Goal: Task Accomplishment & Management: Manage account settings

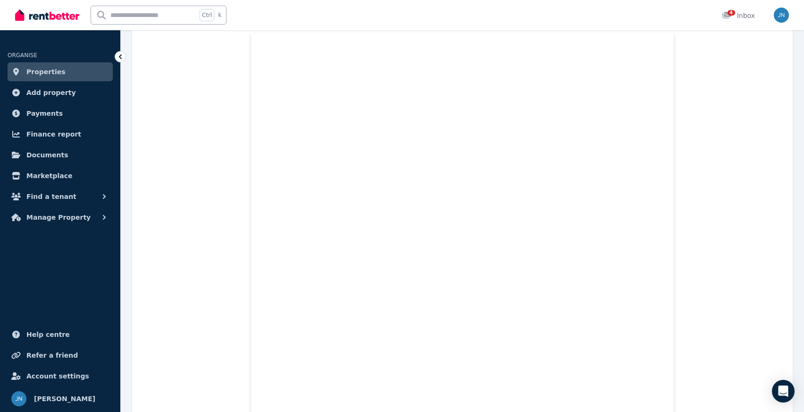
scroll to position [297, 0]
click at [56, 196] on span "Find a tenant" at bounding box center [51, 196] width 50 height 11
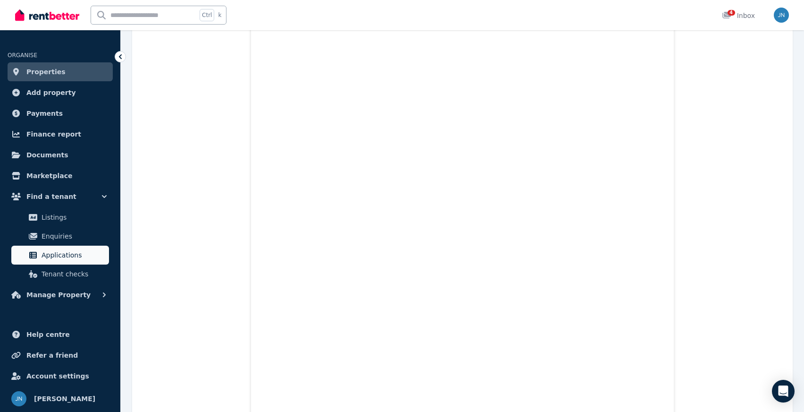
click at [68, 252] on span "Applications" at bounding box center [74, 254] width 64 height 11
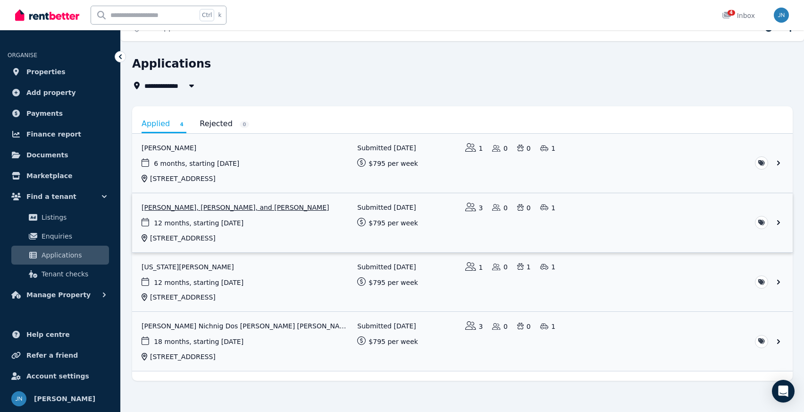
scroll to position [24, 0]
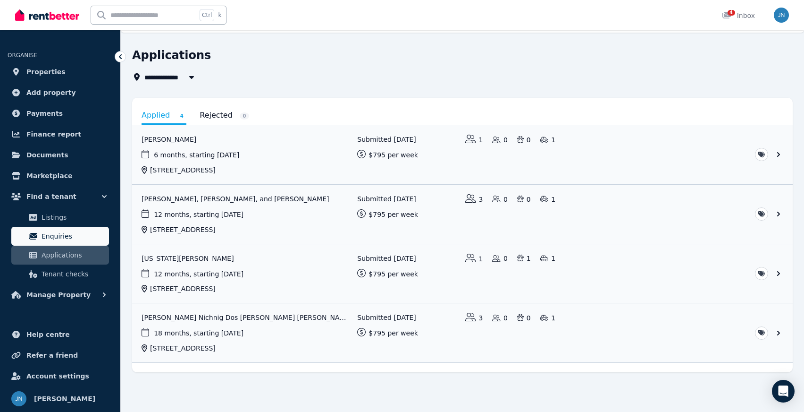
click at [68, 237] on span "Enquiries" at bounding box center [74, 235] width 64 height 11
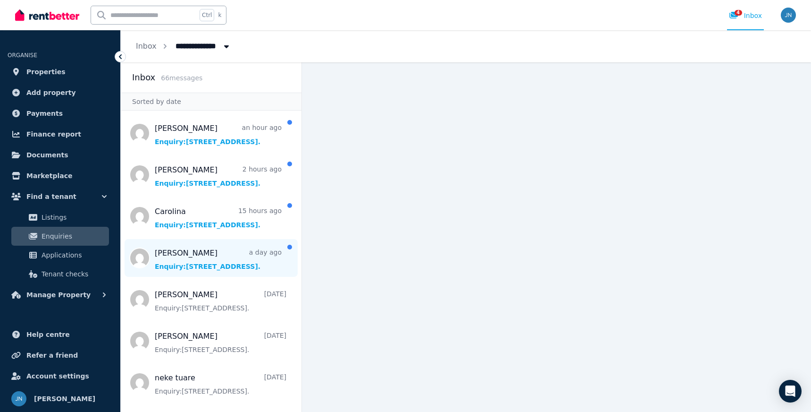
scroll to position [47, 0]
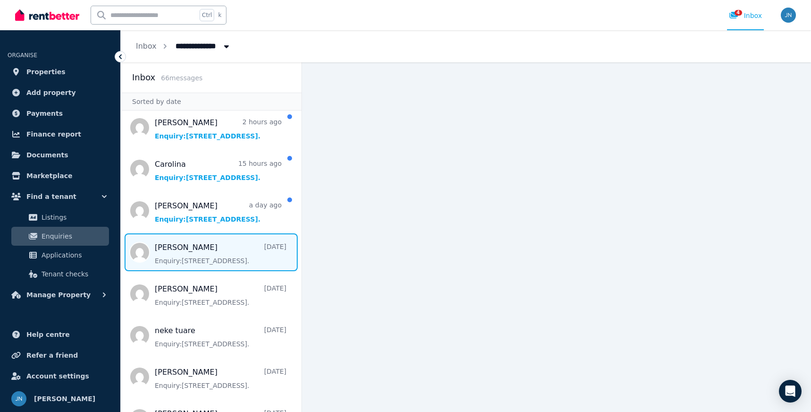
click at [209, 263] on span "Message list" at bounding box center [211, 252] width 181 height 38
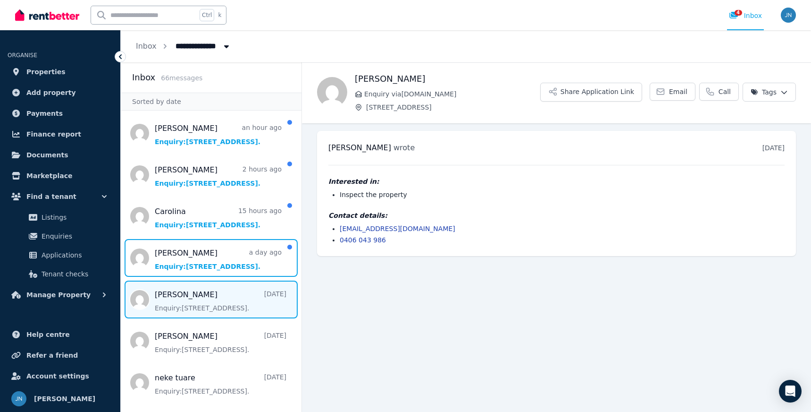
click at [209, 263] on span "Message list" at bounding box center [211, 258] width 181 height 38
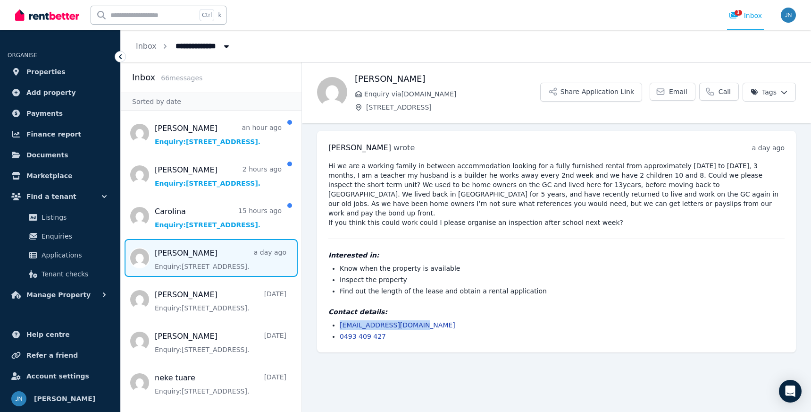
drag, startPoint x: 414, startPoint y: 317, endPoint x: 324, endPoint y: 318, distance: 90.2
click at [324, 318] on div "[PERSON_NAME] wrote a day ago 12:36 pm [DATE][DATE] Hi we are a working family …" at bounding box center [556, 241] width 479 height 221
copy link "[EMAIL_ADDRESS][DOMAIN_NAME]"
click at [382, 331] on li "0493 409 427" at bounding box center [562, 335] width 445 height 9
drag, startPoint x: 382, startPoint y: 326, endPoint x: 329, endPoint y: 327, distance: 53.3
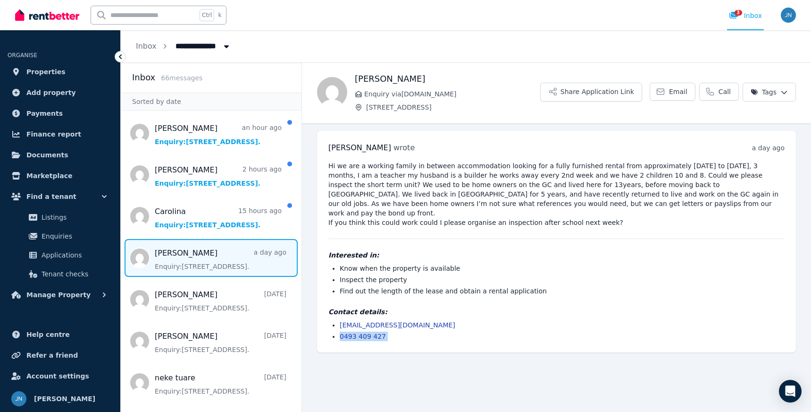
click at [329, 327] on ul "[EMAIL_ADDRESS][DOMAIN_NAME] 0493 409 427" at bounding box center [557, 330] width 456 height 21
copy section "0493 409 427"
click at [51, 219] on span "Listings" at bounding box center [74, 216] width 64 height 11
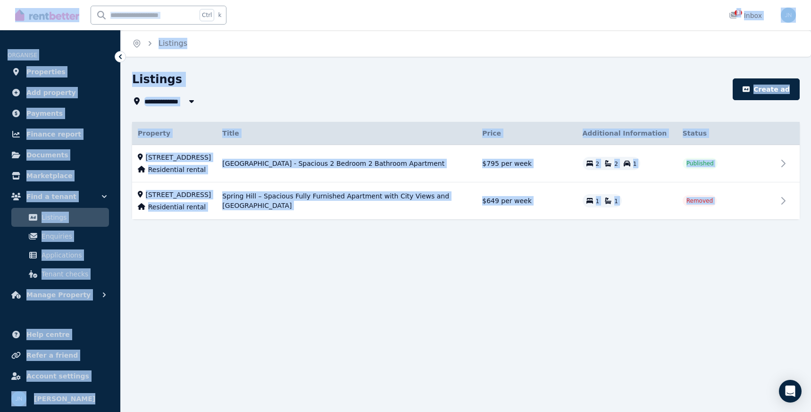
click at [316, 253] on div "**********" at bounding box center [466, 162] width 691 height 181
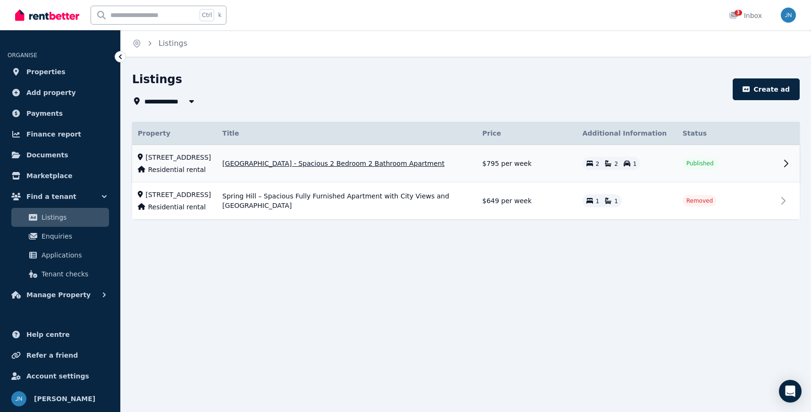
click at [338, 165] on span "[GEOGRAPHIC_DATA] - Spacious 2 Bedroom 2 Bathroom Apartment" at bounding box center [333, 163] width 222 height 9
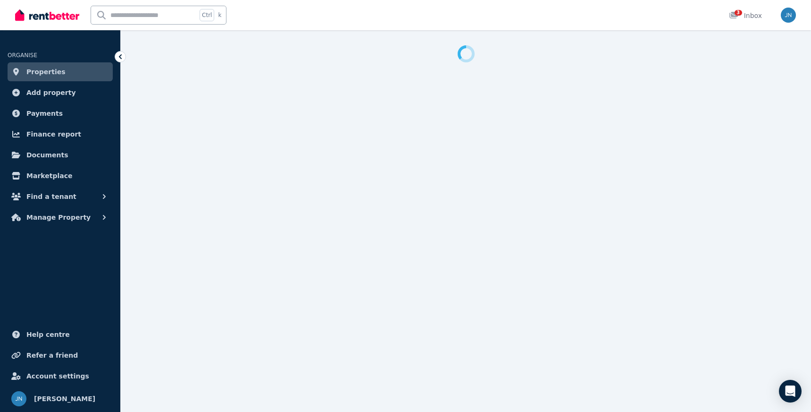
select select "**********"
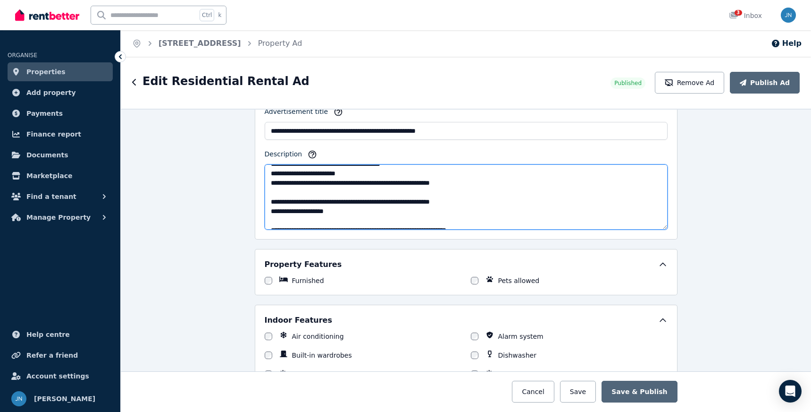
scroll to position [241, 0]
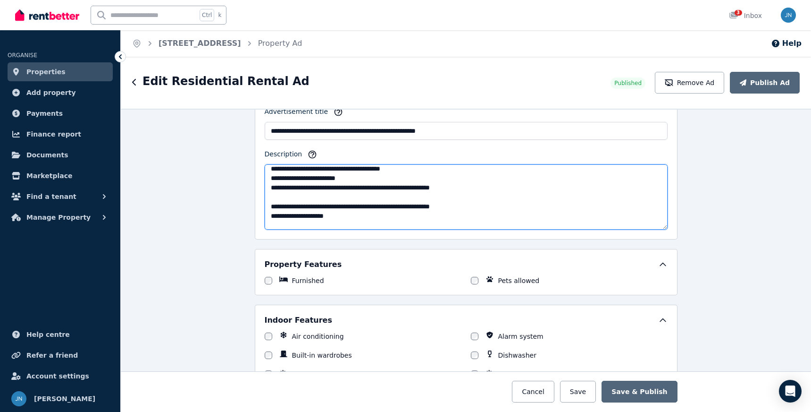
click at [425, 197] on textarea "Description" at bounding box center [466, 196] width 403 height 65
type textarea "**********"
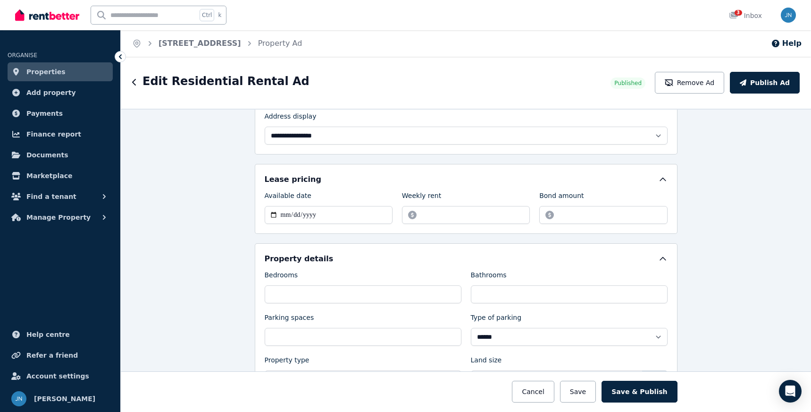
scroll to position [236, 0]
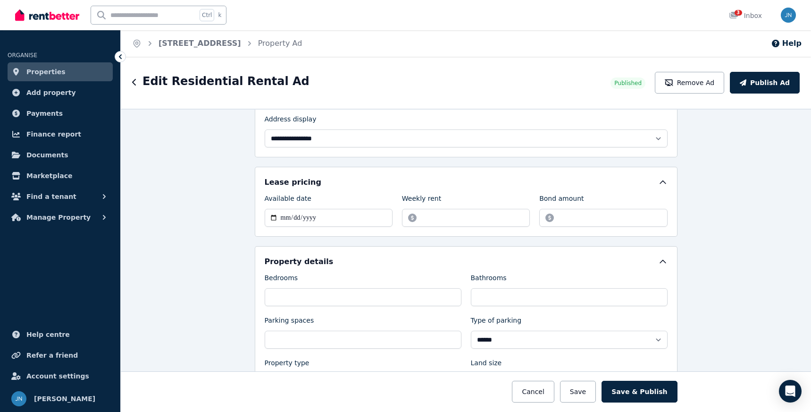
click at [366, 63] on div "Edit Residential Rental Ad Published Remove Ad Publish Ad" at bounding box center [466, 83] width 691 height 52
click at [343, 222] on input "**********" at bounding box center [329, 218] width 128 height 18
click at [307, 217] on input "**********" at bounding box center [329, 218] width 128 height 18
click at [270, 217] on input "**********" at bounding box center [329, 218] width 128 height 18
type input "**********"
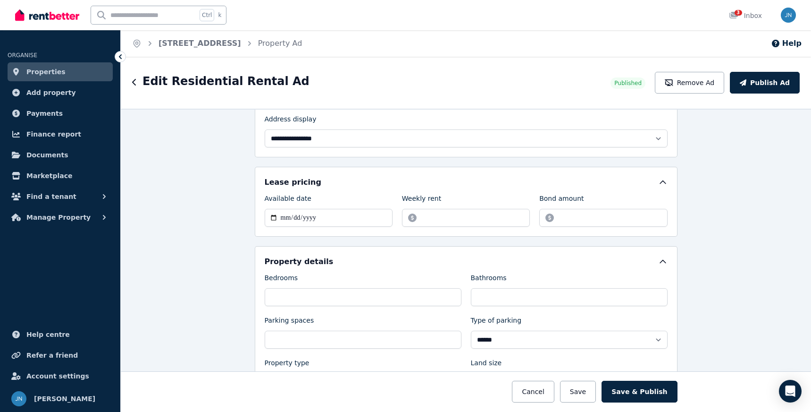
click at [222, 228] on div "**********" at bounding box center [466, 260] width 691 height 303
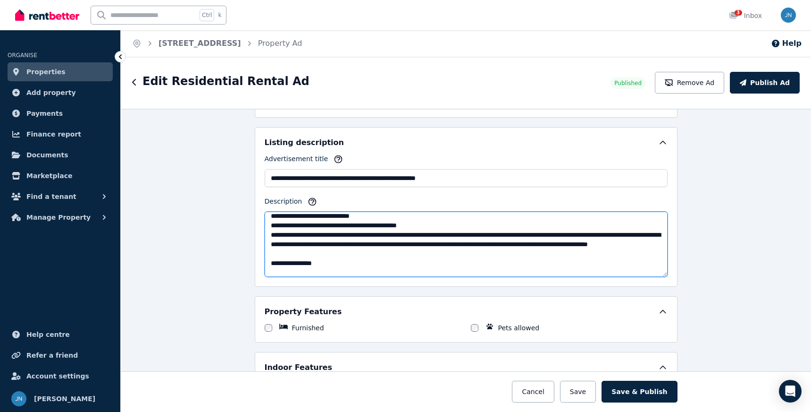
scroll to position [0, 0]
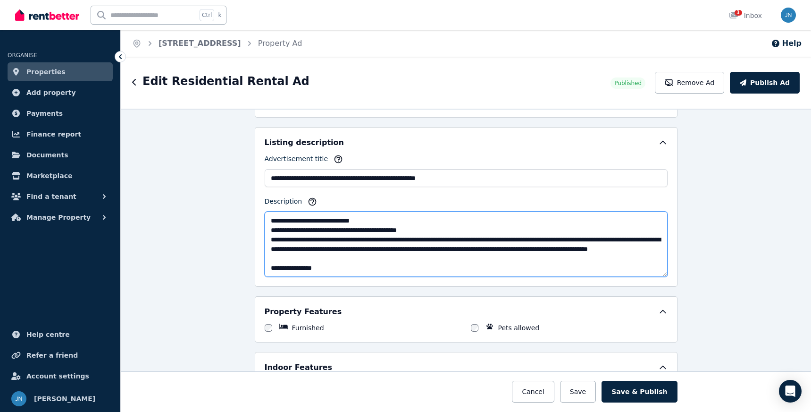
drag, startPoint x: 367, startPoint y: 219, endPoint x: 322, endPoint y: 217, distance: 44.9
click at [322, 217] on textarea "Description" at bounding box center [466, 243] width 403 height 65
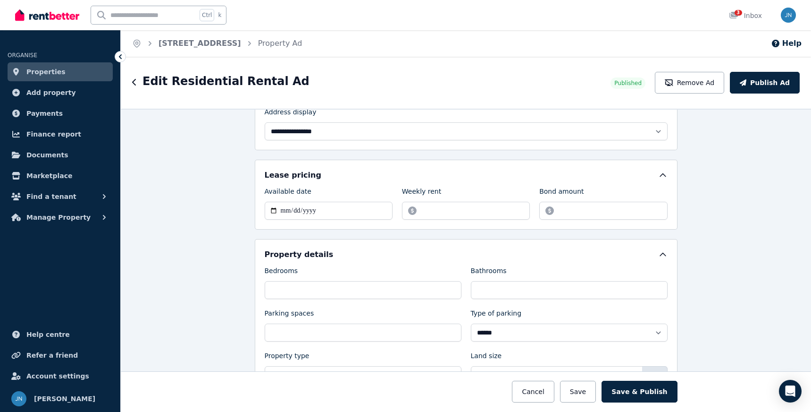
scroll to position [236, 0]
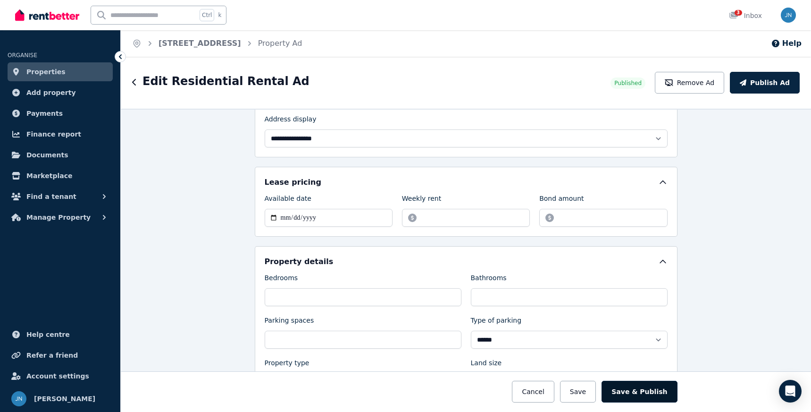
type textarea "**********"
click at [665, 390] on button "Save & Publish" at bounding box center [640, 391] width 76 height 22
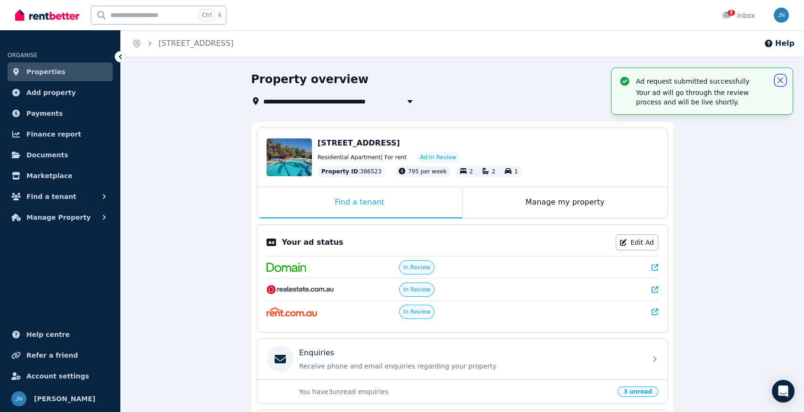
click at [779, 79] on icon "button" at bounding box center [781, 80] width 6 height 6
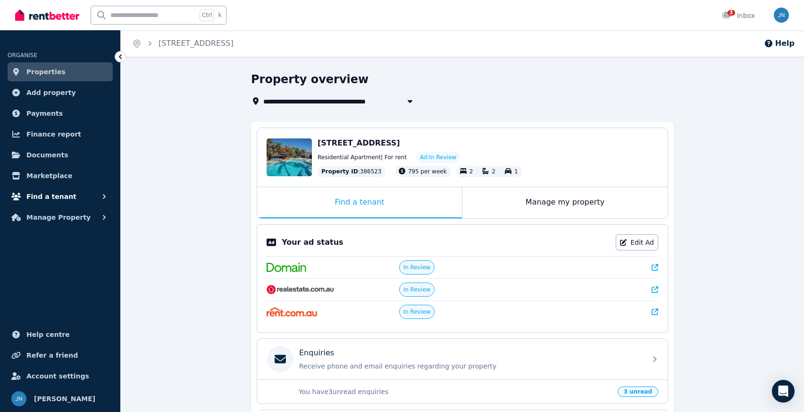
click at [63, 193] on span "Find a tenant" at bounding box center [51, 196] width 50 height 11
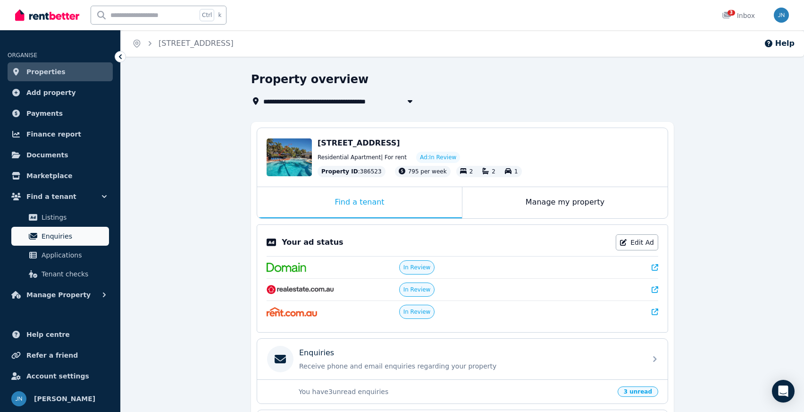
click at [64, 240] on span "Enquiries" at bounding box center [74, 235] width 64 height 11
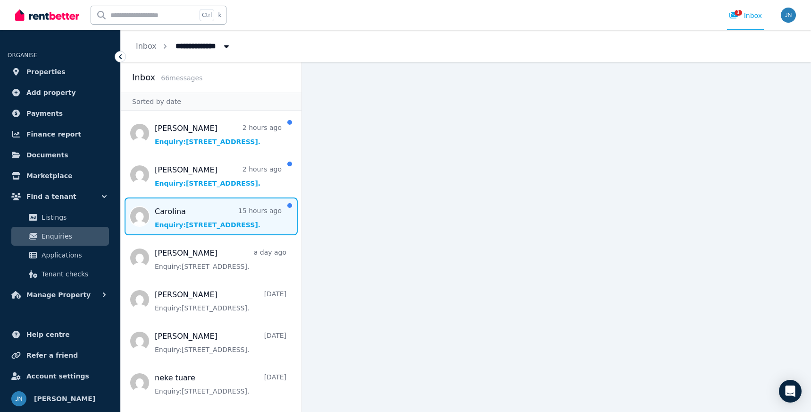
click at [218, 229] on span "Message list" at bounding box center [211, 216] width 181 height 38
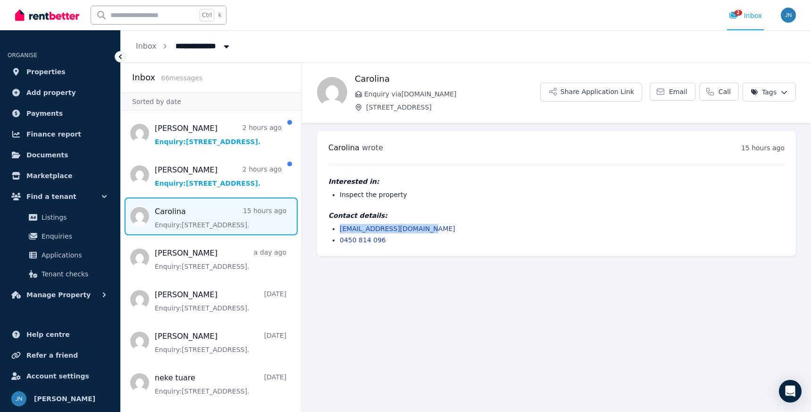
drag, startPoint x: 419, startPoint y: 230, endPoint x: 331, endPoint y: 229, distance: 88.3
click at [331, 229] on ul "[EMAIL_ADDRESS][DOMAIN_NAME] 0450 814 096" at bounding box center [557, 234] width 456 height 21
copy link "[EMAIL_ADDRESS][DOMAIN_NAME]"
click at [390, 253] on div "Carolina wrote 15 hours ago 12:48 am [DATE][DATE] Interested in: Inspect the pr…" at bounding box center [556, 193] width 479 height 125
drag, startPoint x: 387, startPoint y: 241, endPoint x: 340, endPoint y: 244, distance: 46.8
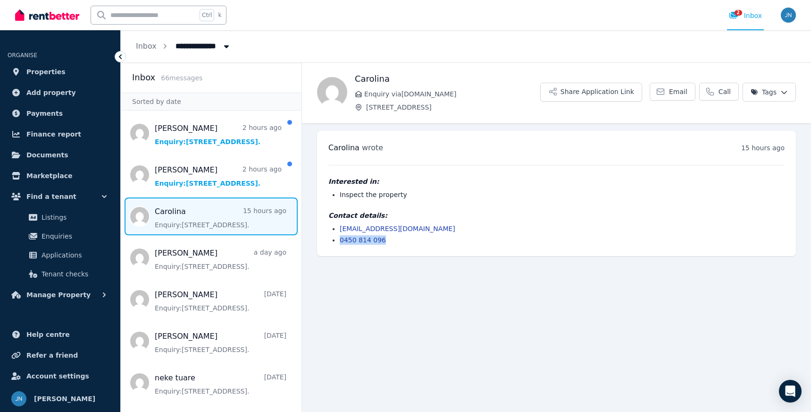
click at [340, 244] on li "0450 814 096" at bounding box center [562, 239] width 445 height 9
copy link "0450 814 096"
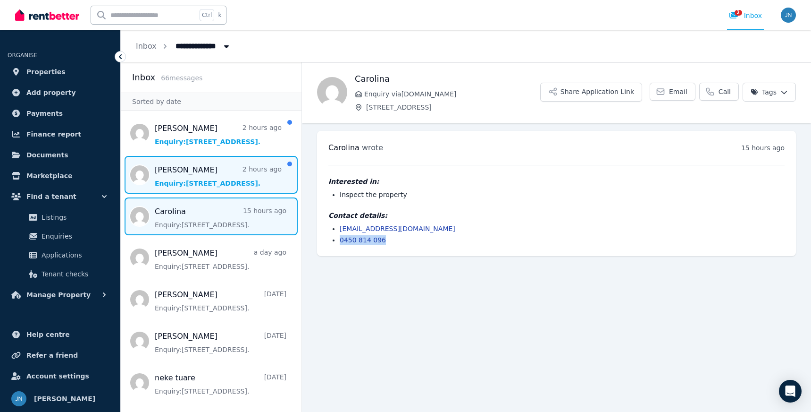
click at [190, 184] on span "Message list" at bounding box center [211, 175] width 181 height 38
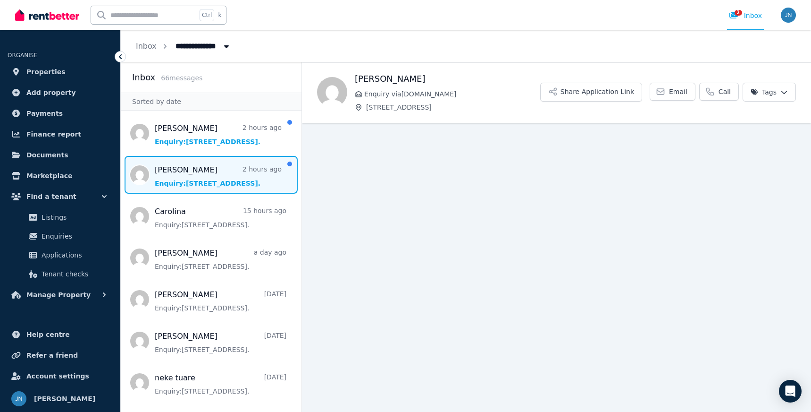
click at [227, 182] on span "Message list" at bounding box center [211, 175] width 181 height 38
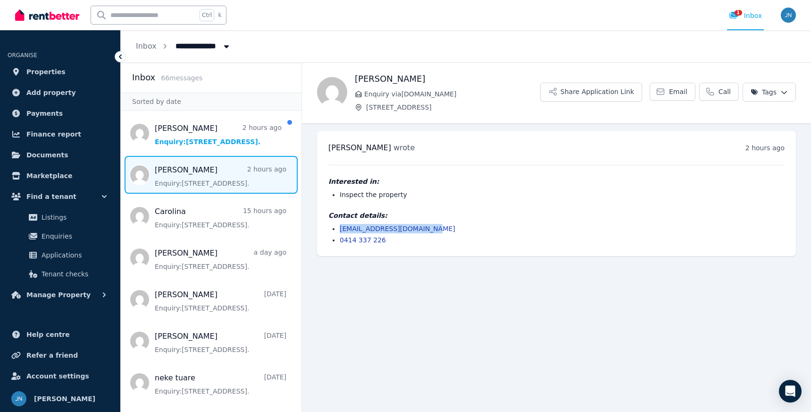
drag, startPoint x: 420, startPoint y: 230, endPoint x: 335, endPoint y: 231, distance: 85.0
click at [335, 231] on ul "[EMAIL_ADDRESS][DOMAIN_NAME] 0414 337 226" at bounding box center [557, 234] width 456 height 21
copy link "[EMAIL_ADDRESS][DOMAIN_NAME]"
click at [380, 249] on div "[PERSON_NAME] wrote 2 hours ago 2:16 pm [DATE][DATE] Interested in: Inspect the…" at bounding box center [556, 193] width 479 height 125
drag, startPoint x: 380, startPoint y: 242, endPoint x: 338, endPoint y: 244, distance: 42.1
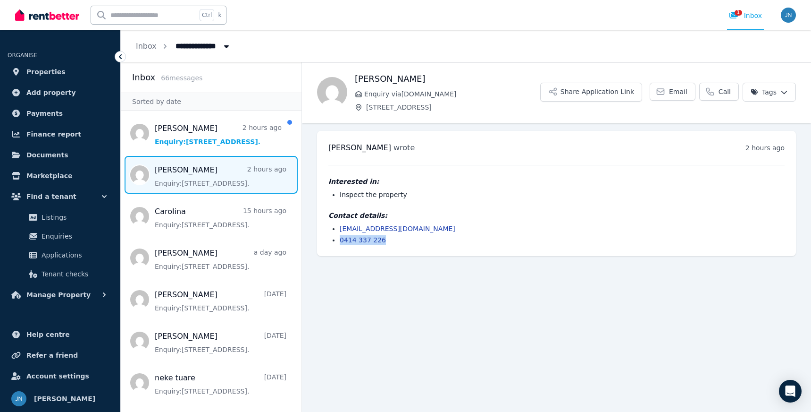
click at [338, 244] on ul "[EMAIL_ADDRESS][DOMAIN_NAME] 0414 337 226" at bounding box center [557, 234] width 456 height 21
copy link "0414 337 226"
click at [204, 179] on span "Message list" at bounding box center [211, 175] width 181 height 38
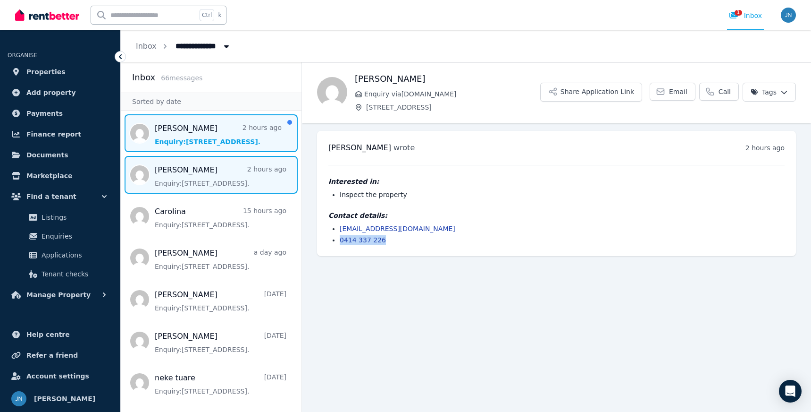
click at [208, 139] on span "Message list" at bounding box center [211, 133] width 181 height 38
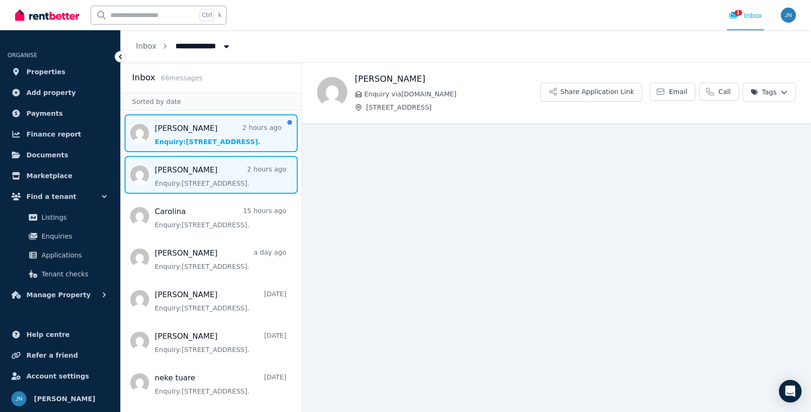
click at [214, 175] on span "Message list" at bounding box center [211, 175] width 181 height 38
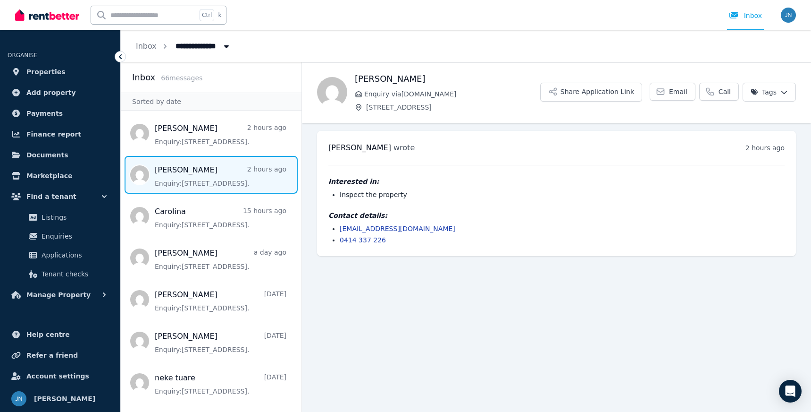
click at [212, 160] on span "Message list" at bounding box center [211, 175] width 181 height 38
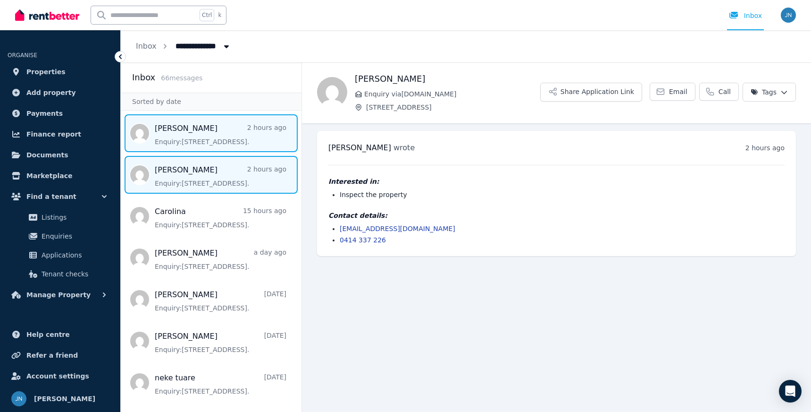
click at [214, 149] on span "Message list" at bounding box center [211, 133] width 181 height 38
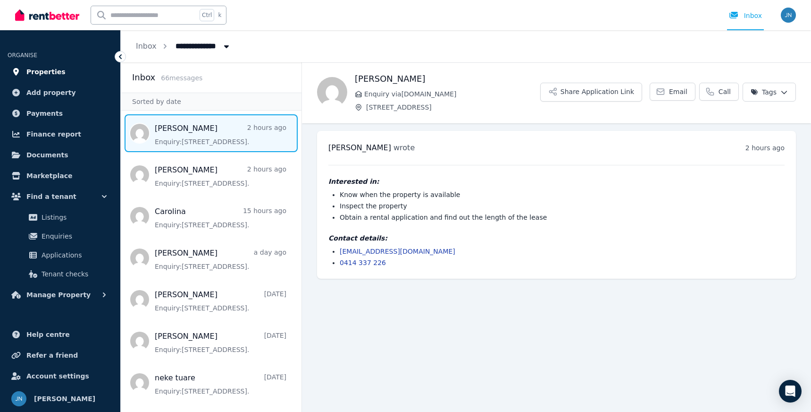
click at [51, 74] on span "Properties" at bounding box center [45, 71] width 39 height 11
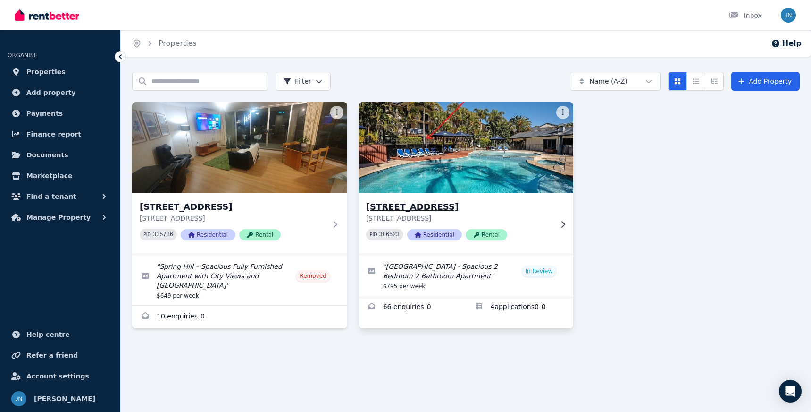
click at [490, 151] on img at bounding box center [466, 147] width 226 height 95
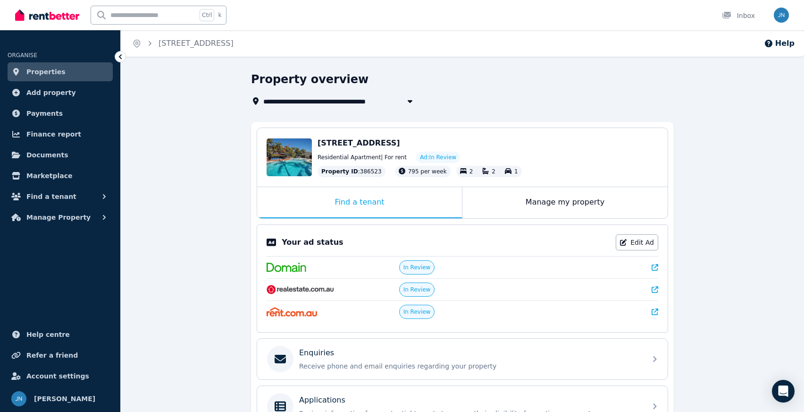
click at [34, 75] on span "Properties" at bounding box center [45, 71] width 39 height 11
